Goal: Task Accomplishment & Management: Use online tool/utility

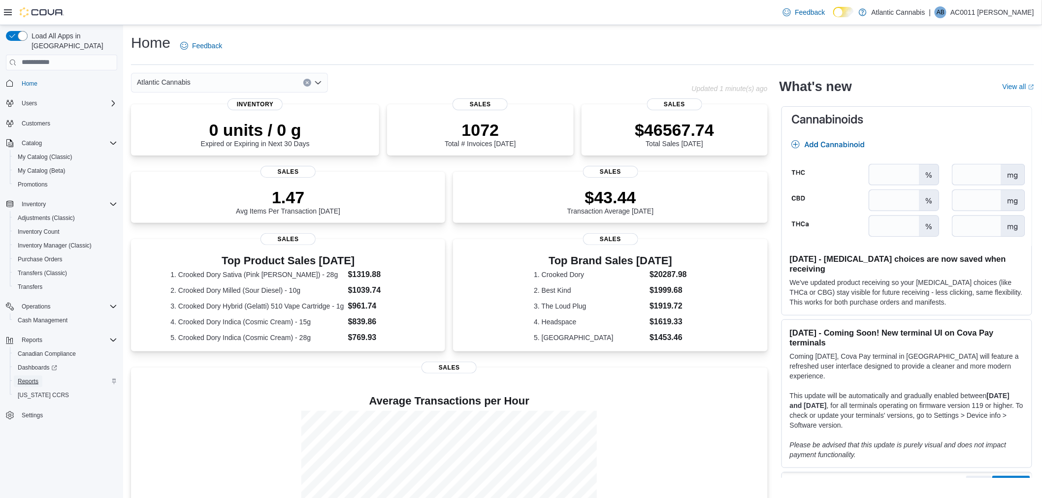
click at [33, 378] on span "Reports" at bounding box center [28, 382] width 21 height 8
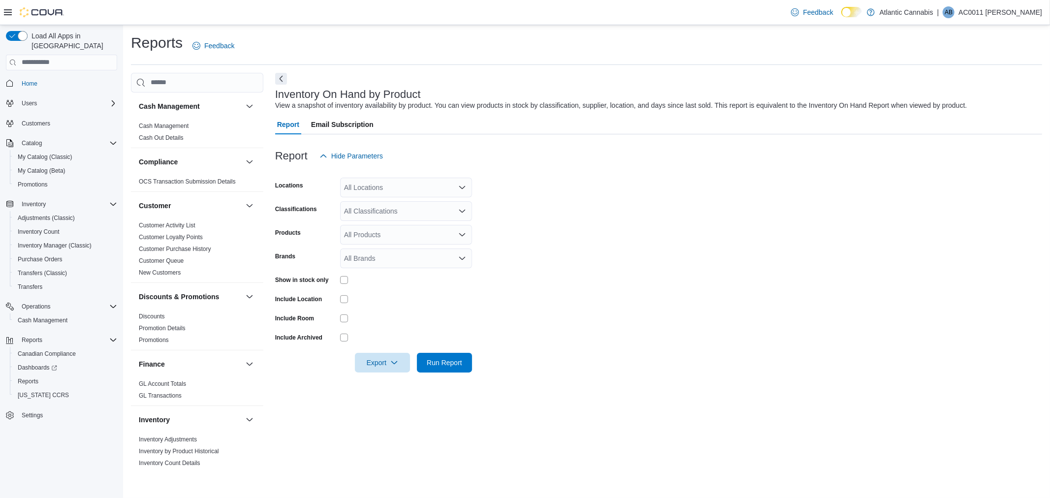
click at [460, 188] on icon "Open list of options" at bounding box center [462, 187] width 6 height 3
click at [390, 289] on span "[GEOGRAPHIC_DATA]-[GEOGRAPHIC_DATA]" at bounding box center [434, 290] width 146 height 10
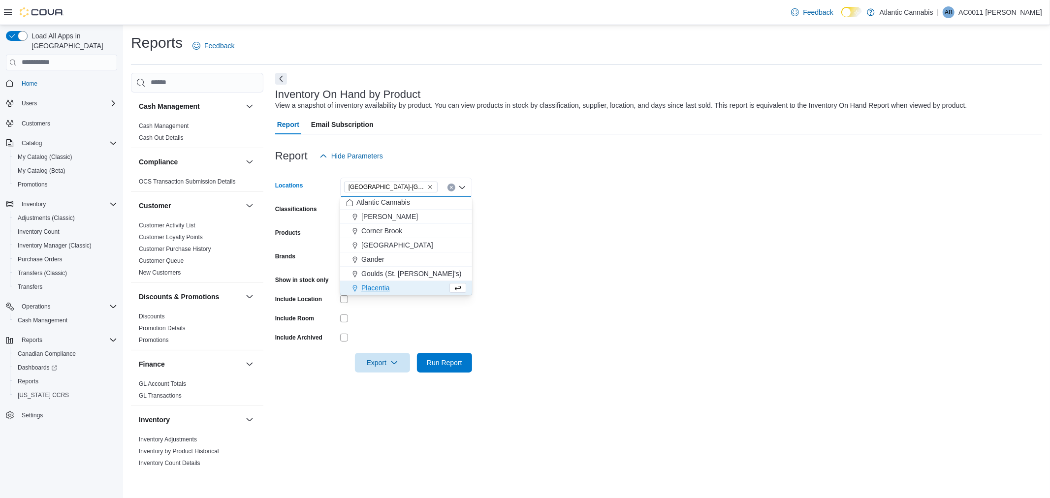
click at [606, 281] on form "Locations [GEOGRAPHIC_DATA]-[GEOGRAPHIC_DATA] box. Selected. [GEOGRAPHIC_DATA]-…" at bounding box center [658, 269] width 767 height 207
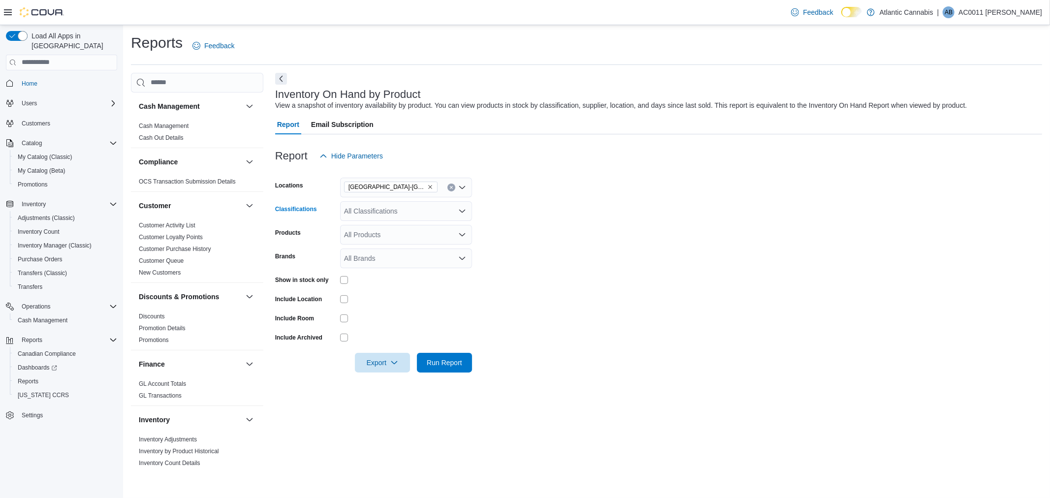
click at [462, 211] on icon "Open list of options" at bounding box center [462, 211] width 8 height 8
click at [373, 241] on span "Cannabis" at bounding box center [375, 242] width 29 height 10
click at [523, 249] on form "Locations [GEOGRAPHIC_DATA]-[GEOGRAPHIC_DATA] Classifications Cannabis Combo bo…" at bounding box center [658, 269] width 767 height 207
click at [380, 364] on span "Export" at bounding box center [382, 363] width 43 height 20
click at [391, 380] on span "Export to Excel" at bounding box center [384, 382] width 44 height 8
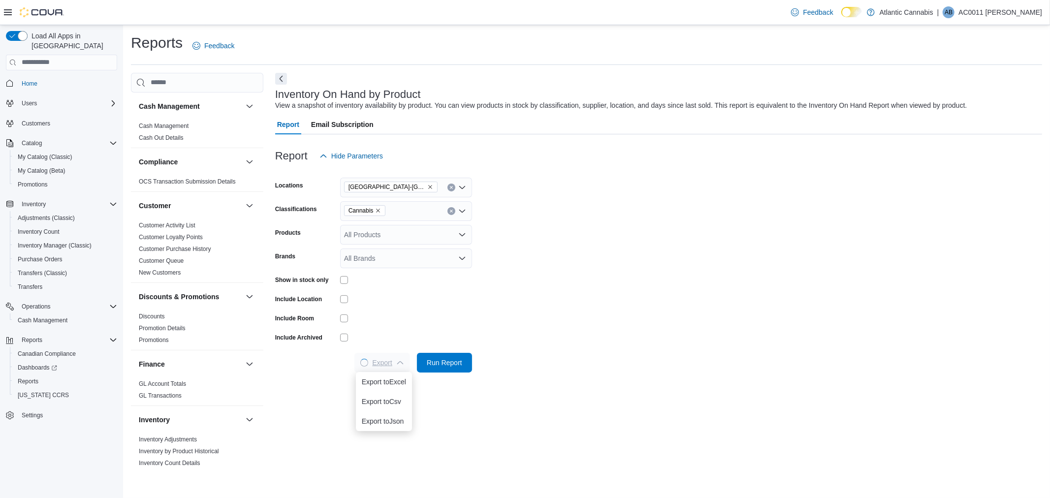
scroll to position [0, 0]
